Goal: Navigation & Orientation: Find specific page/section

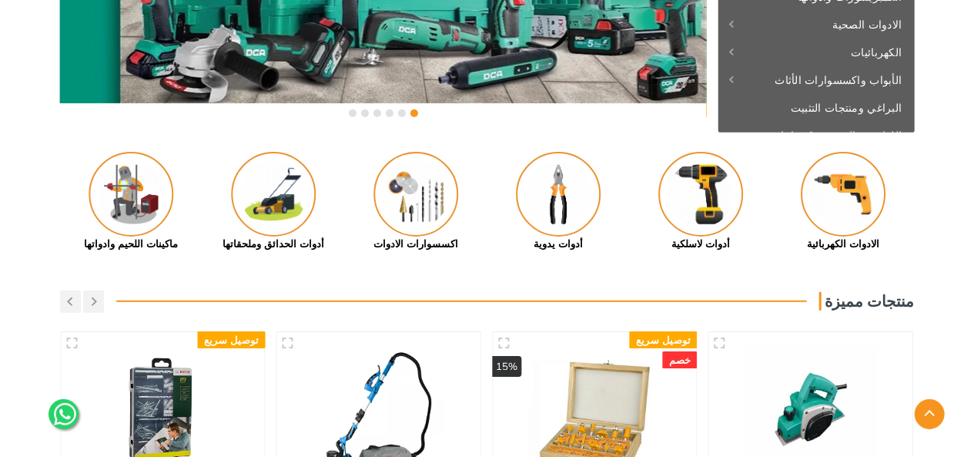
scroll to position [154, 0]
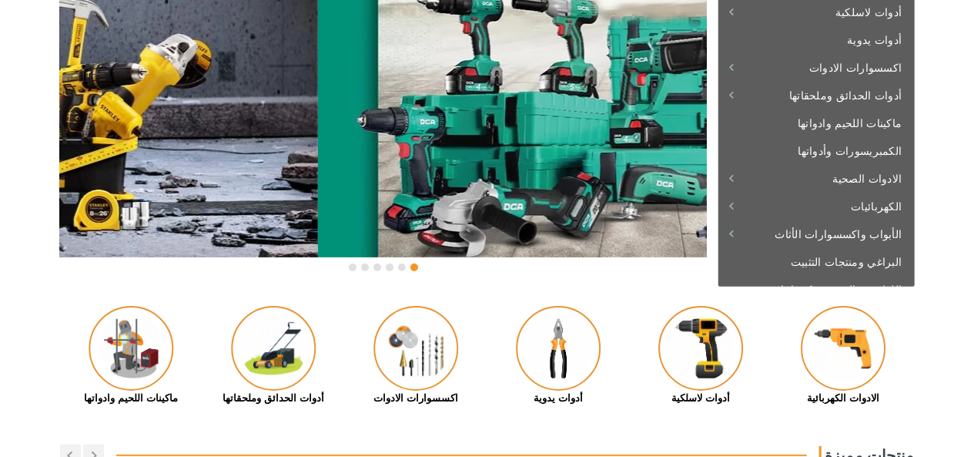
drag, startPoint x: 422, startPoint y: 230, endPoint x: 603, endPoint y: 238, distance: 181.2
click at [684, 227] on div at bounding box center [641, 134] width 647 height 304
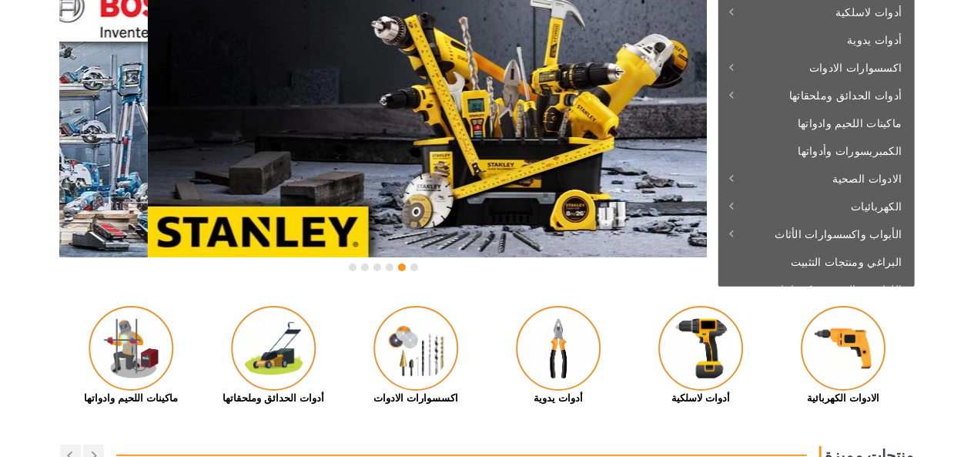
drag, startPoint x: 427, startPoint y: 204, endPoint x: 602, endPoint y: 200, distance: 175.7
click at [573, 206] on div at bounding box center [471, 134] width 647 height 304
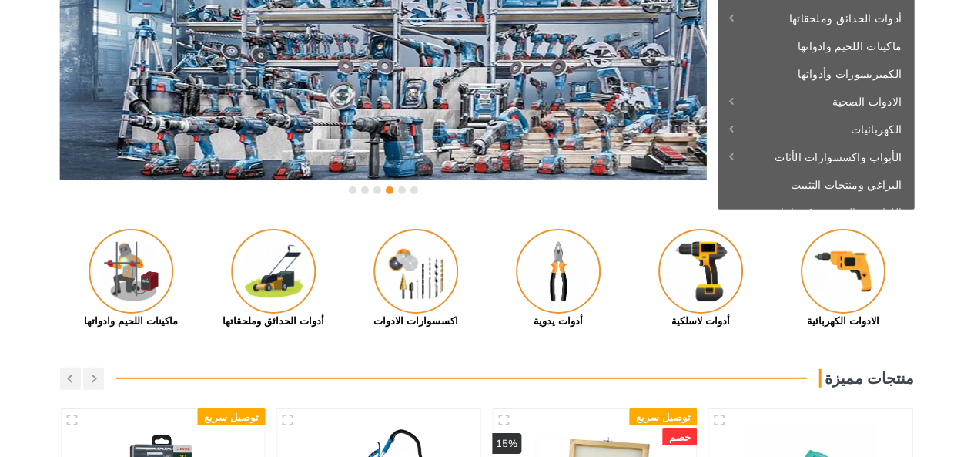
scroll to position [77, 0]
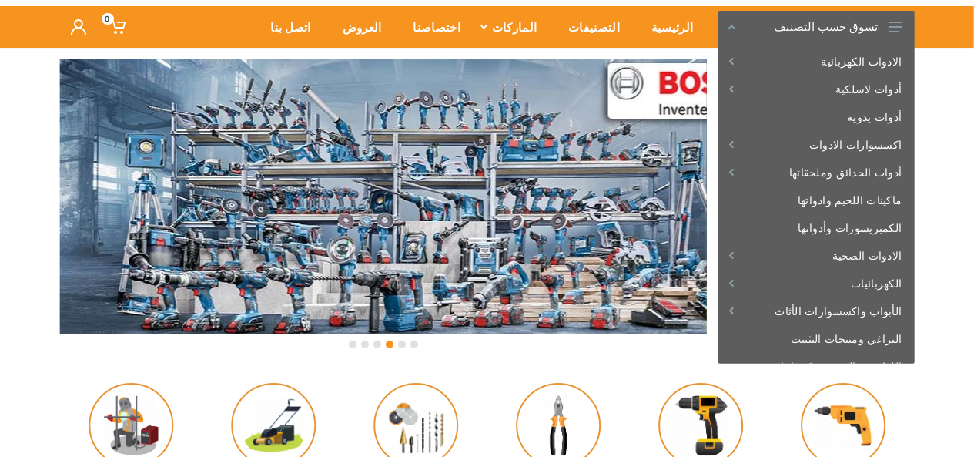
click at [528, 190] on div at bounding box center [383, 211] width 647 height 304
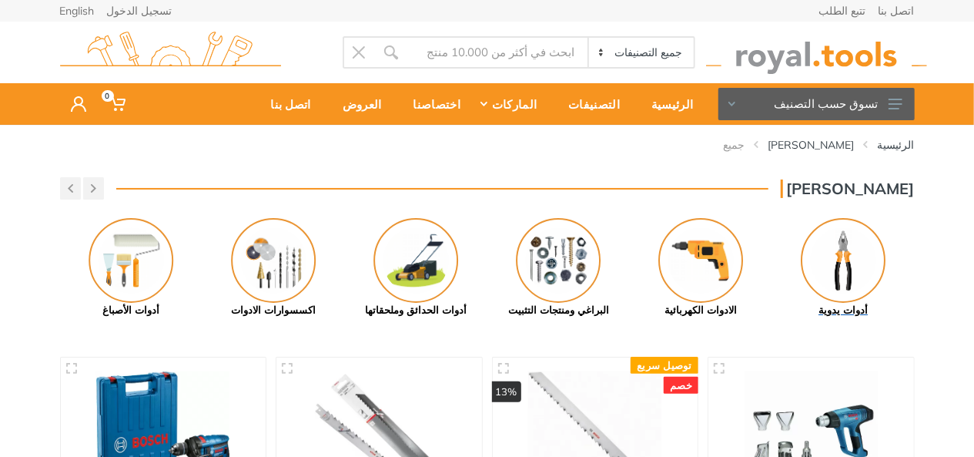
drag, startPoint x: 848, startPoint y: 260, endPoint x: 821, endPoint y: 276, distance: 31.4
click at [848, 260] on img at bounding box center [843, 260] width 85 height 85
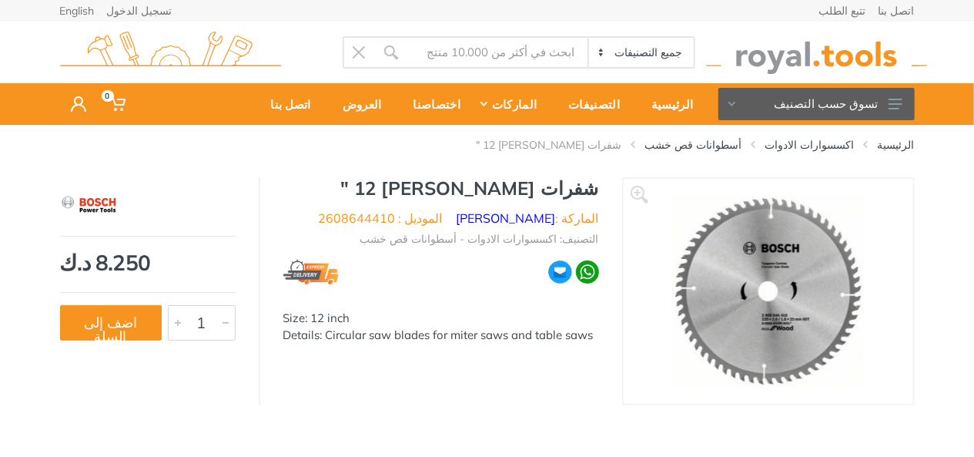
click at [743, 293] on img at bounding box center [768, 291] width 193 height 194
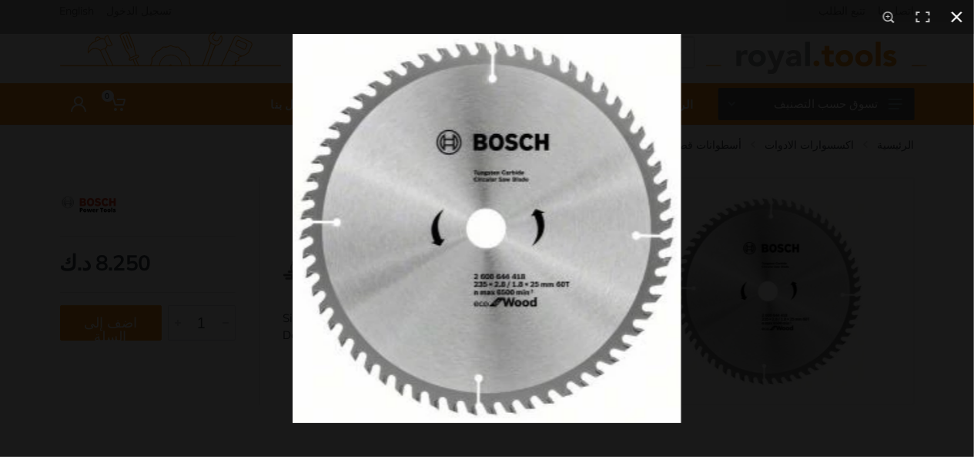
click at [954, 16] on button at bounding box center [958, 17] width 34 height 34
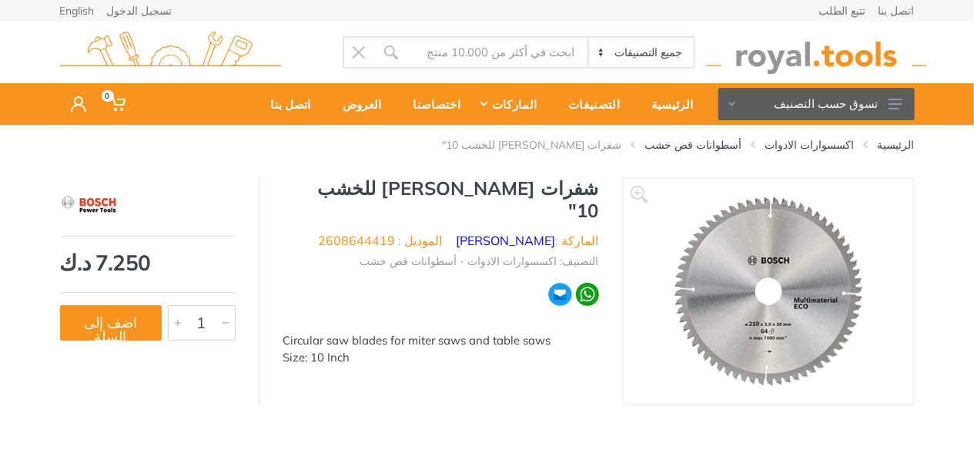
click at [746, 287] on img at bounding box center [768, 291] width 192 height 194
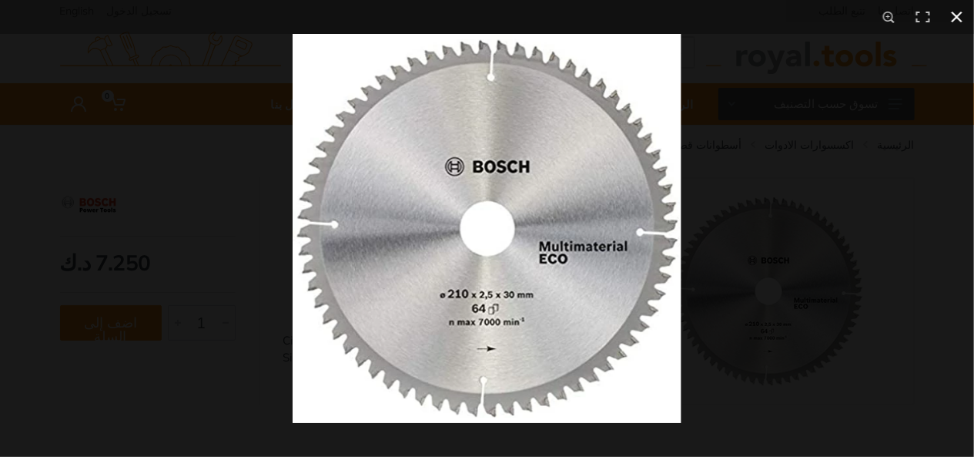
click at [959, 13] on button at bounding box center [958, 17] width 34 height 34
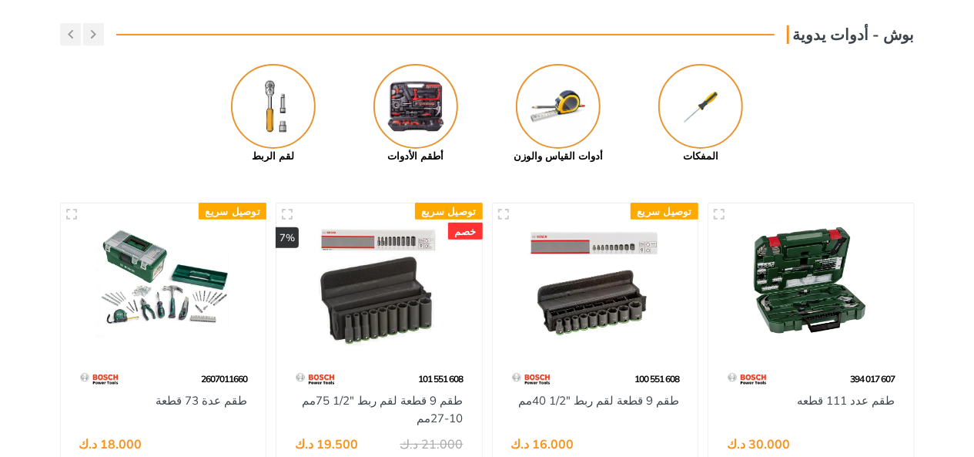
scroll to position [77, 0]
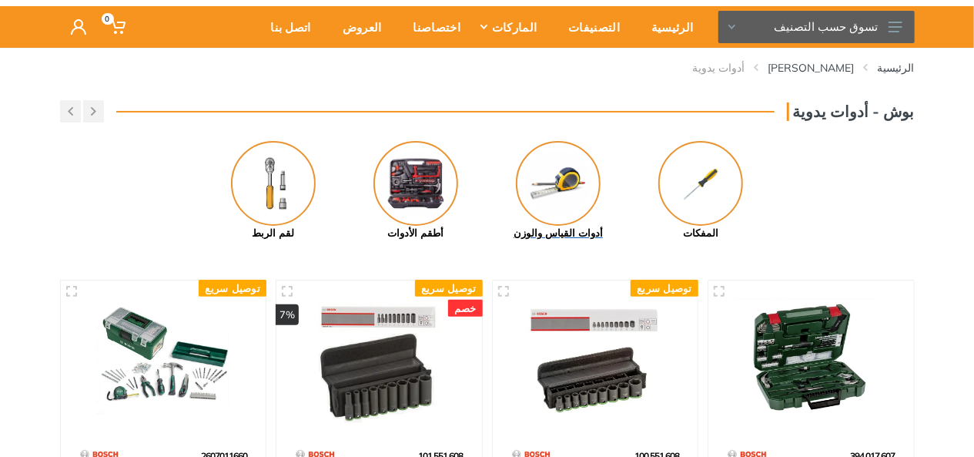
click at [554, 186] on img at bounding box center [558, 183] width 85 height 85
click at [408, 181] on img at bounding box center [416, 183] width 85 height 85
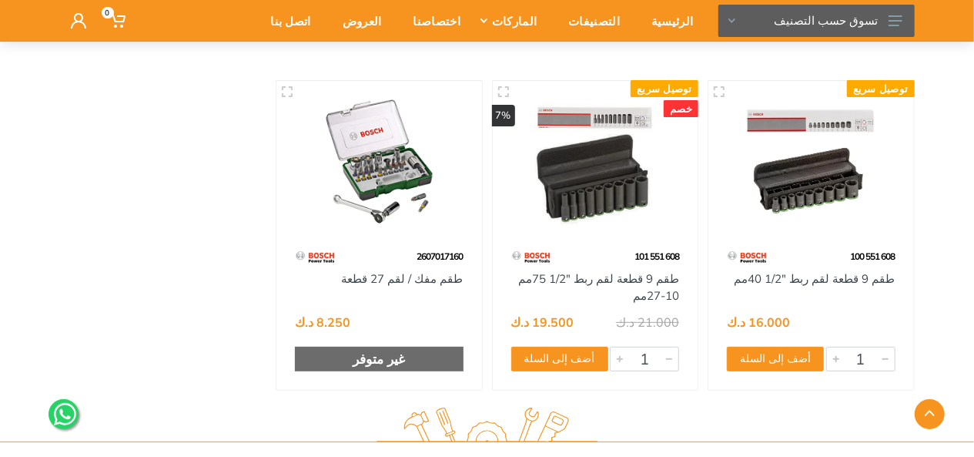
scroll to position [77, 0]
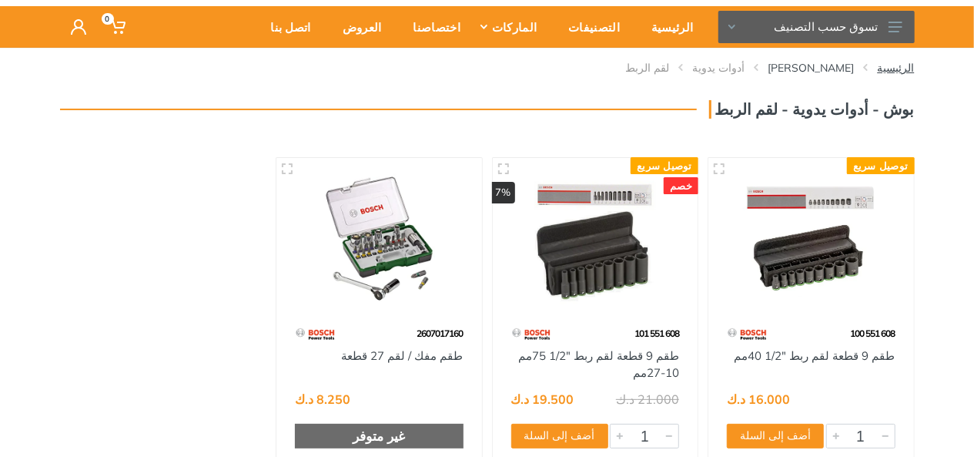
click at [895, 65] on link "الرئيسية" at bounding box center [896, 67] width 37 height 15
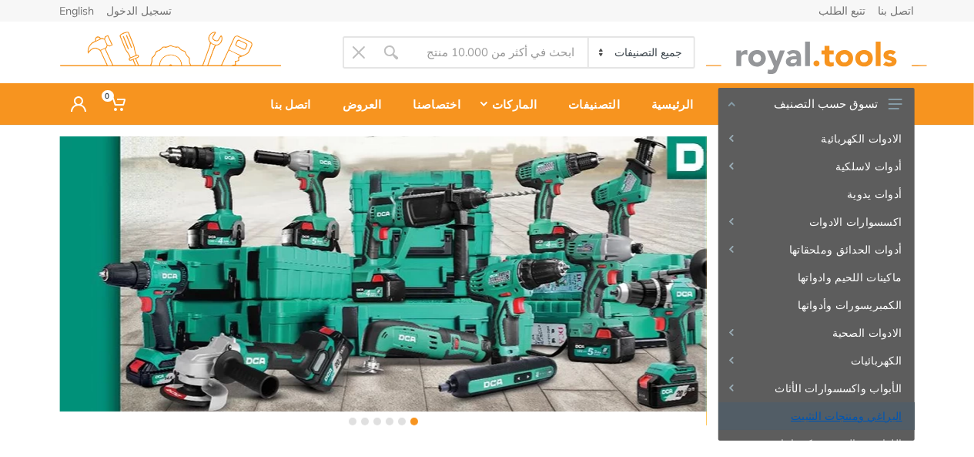
click at [854, 415] on link "البراغي ومنتجات التثبيت" at bounding box center [817, 416] width 196 height 28
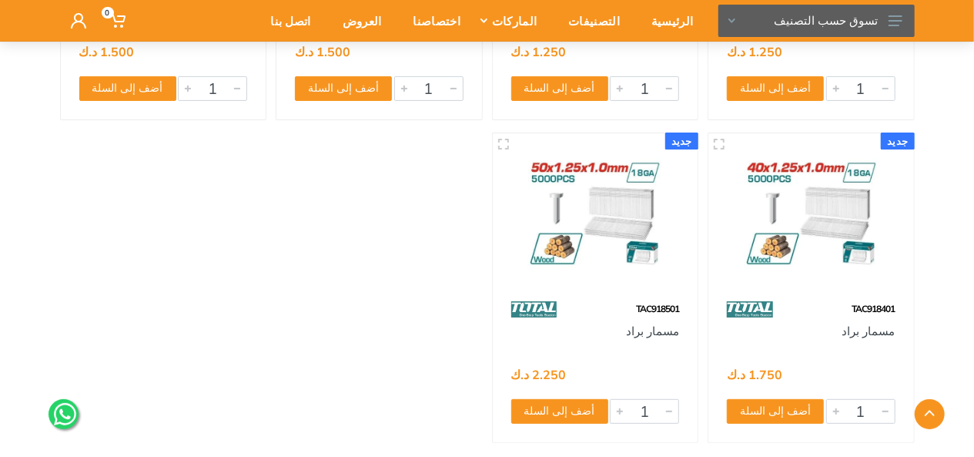
scroll to position [9090, 0]
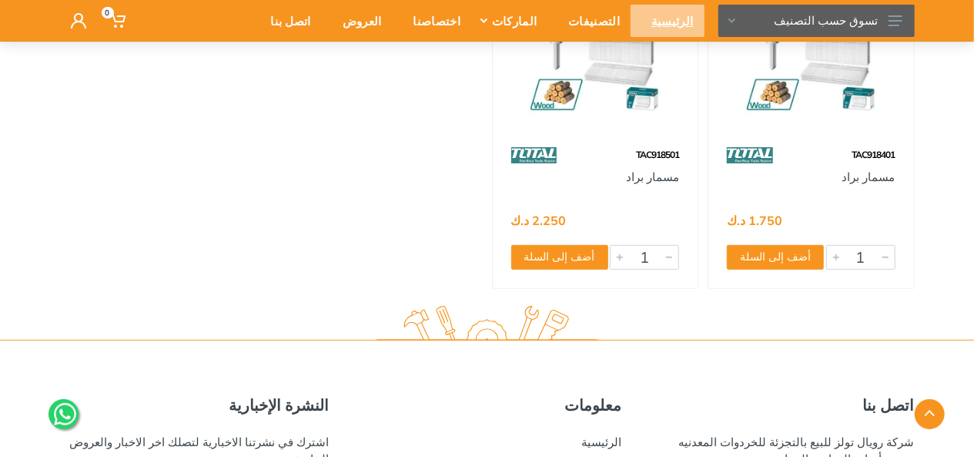
click at [660, 19] on div "الرئيسية" at bounding box center [667, 21] width 73 height 32
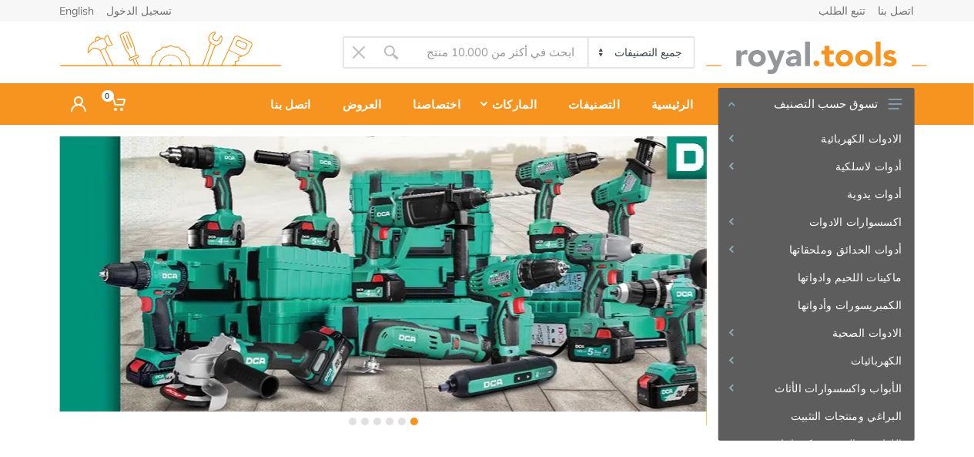
click at [488, 106] on icon at bounding box center [484, 104] width 7 height 5
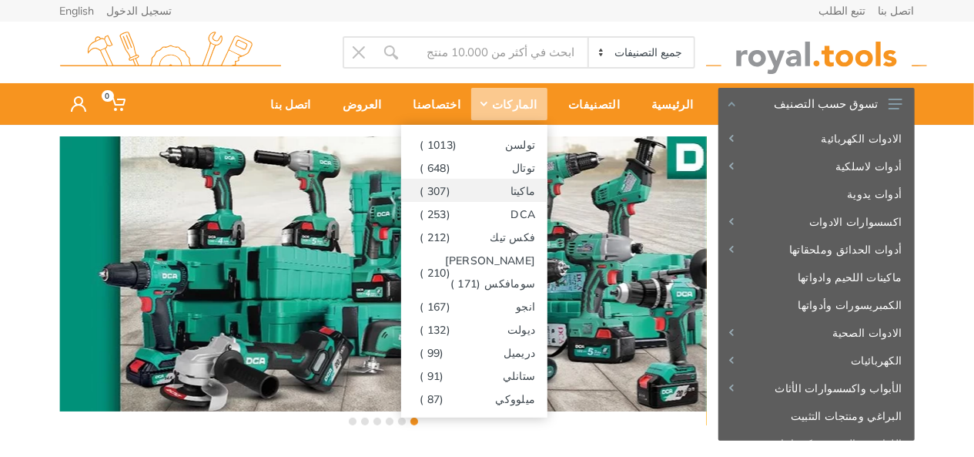
drag, startPoint x: 524, startPoint y: 190, endPoint x: 589, endPoint y: 217, distance: 70.1
click at [524, 190] on link "ماكيتا (307 )" at bounding box center [474, 190] width 146 height 23
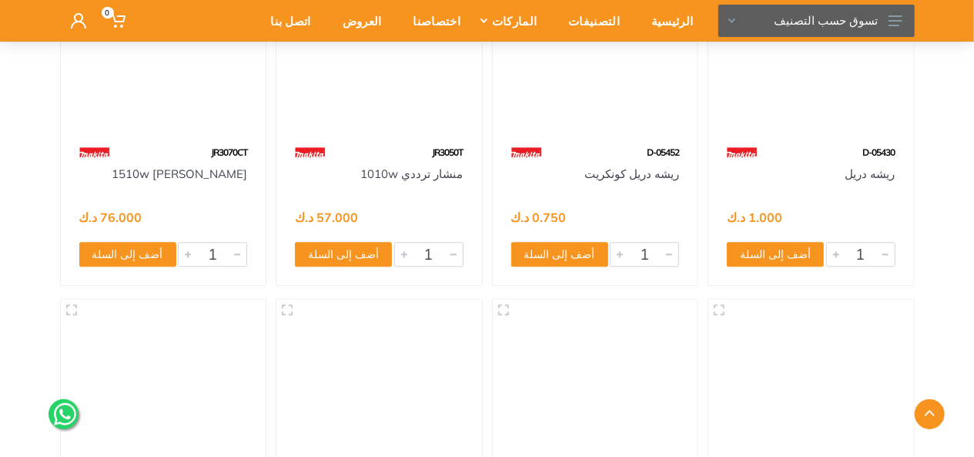
scroll to position [22647, 0]
